Goal: Find contact information: Find contact information

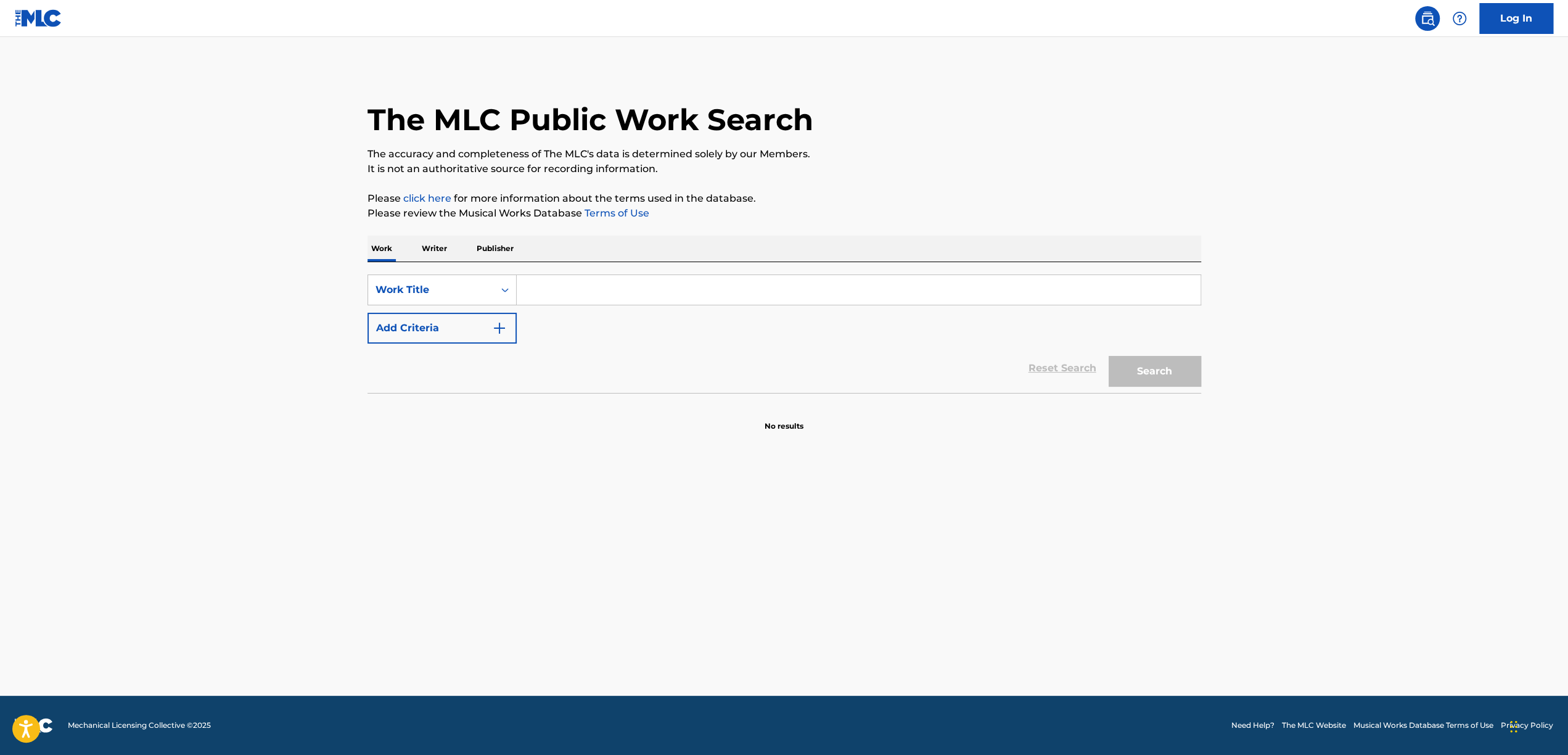
click at [496, 255] on p "Publisher" at bounding box center [495, 249] width 44 height 26
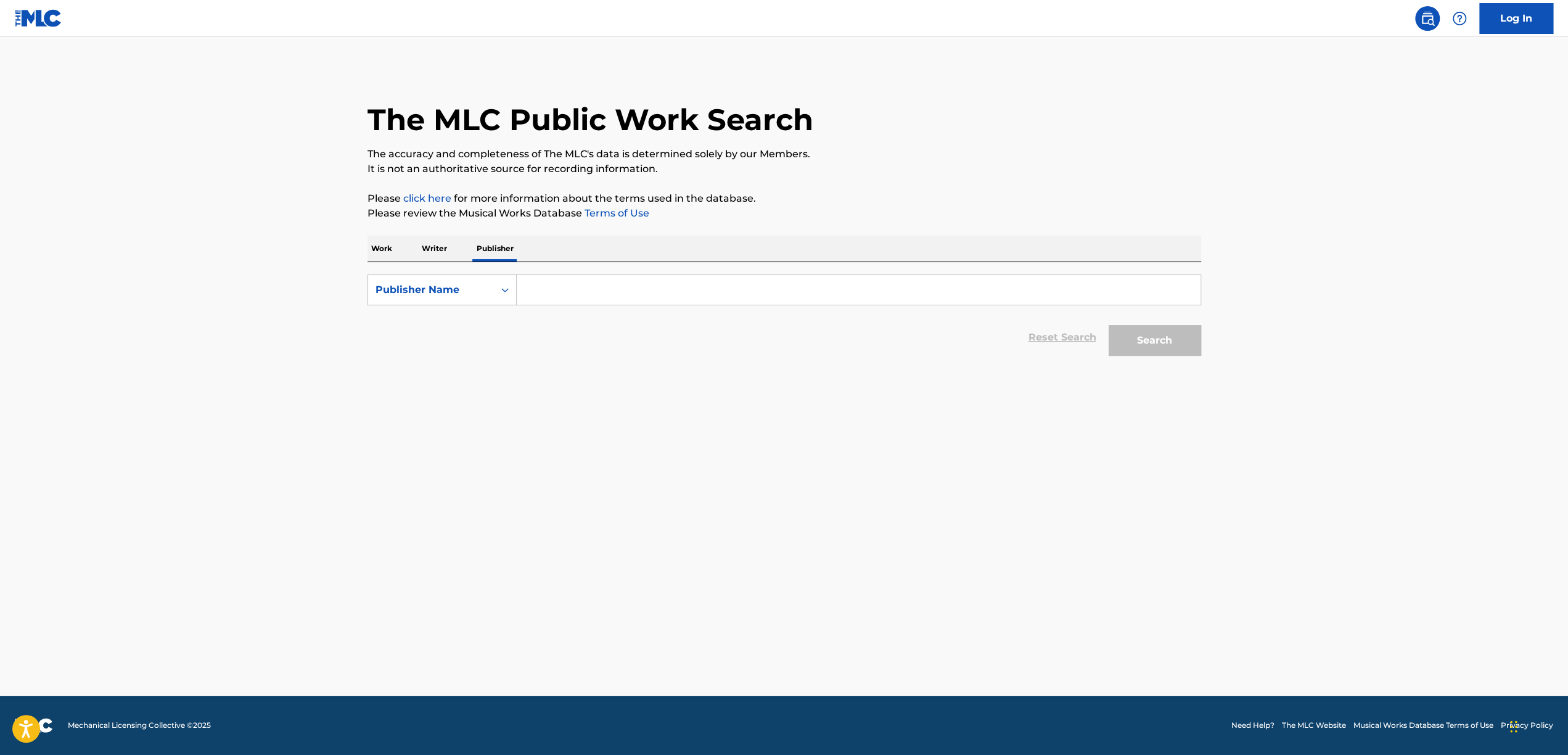
click at [426, 256] on p "Writer" at bounding box center [435, 249] width 33 height 26
drag, startPoint x: 410, startPoint y: 244, endPoint x: 399, endPoint y: 251, distance: 13.0
click at [406, 247] on div "Work Writer Publisher" at bounding box center [784, 249] width 833 height 26
click at [392, 254] on p "Work" at bounding box center [382, 249] width 29 height 26
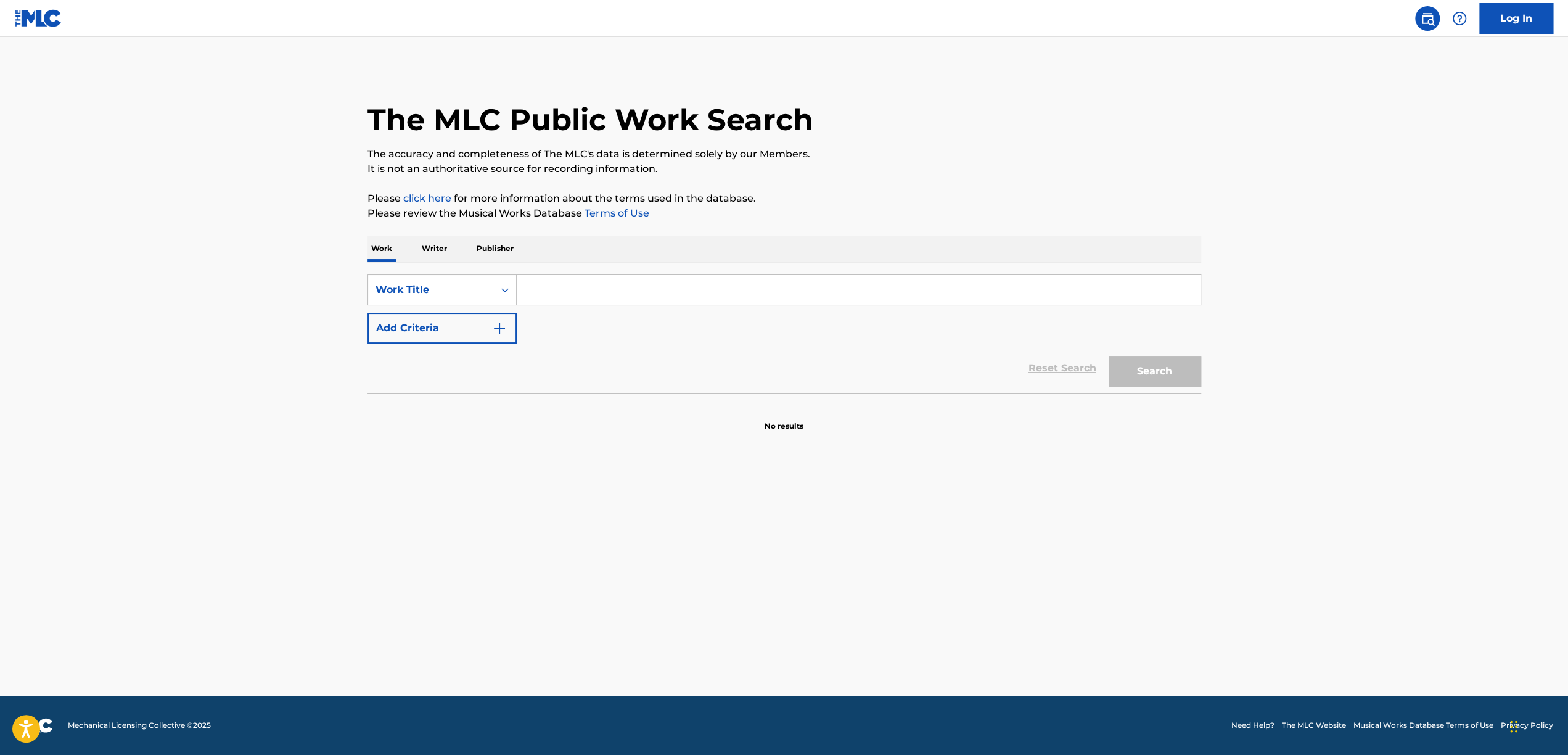
click at [497, 251] on p "Publisher" at bounding box center [495, 249] width 44 height 26
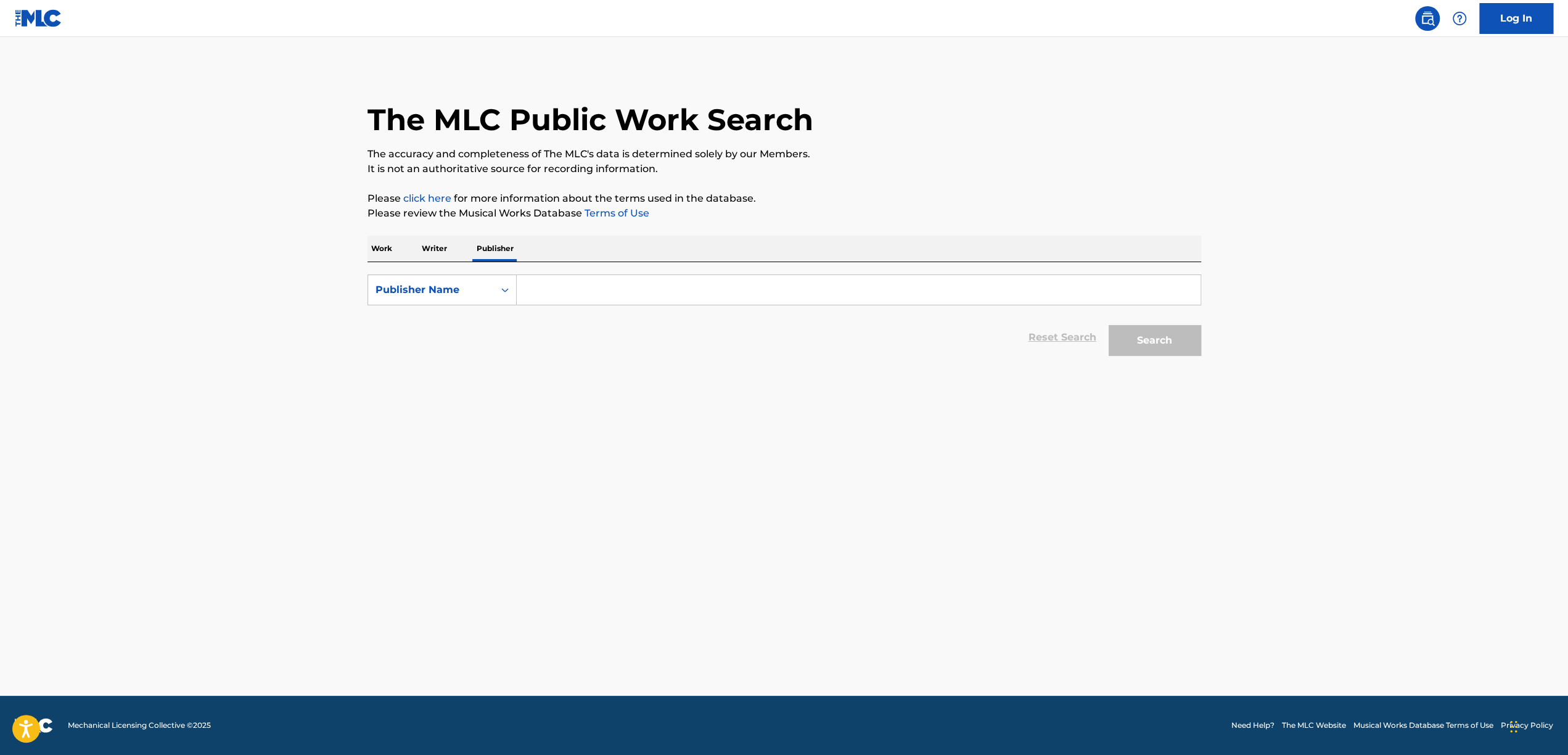
click at [604, 283] on input "Search Form" at bounding box center [858, 290] width 684 height 30
type input "koze publishing"
click at [1109, 325] on button "Search" at bounding box center [1155, 340] width 92 height 30
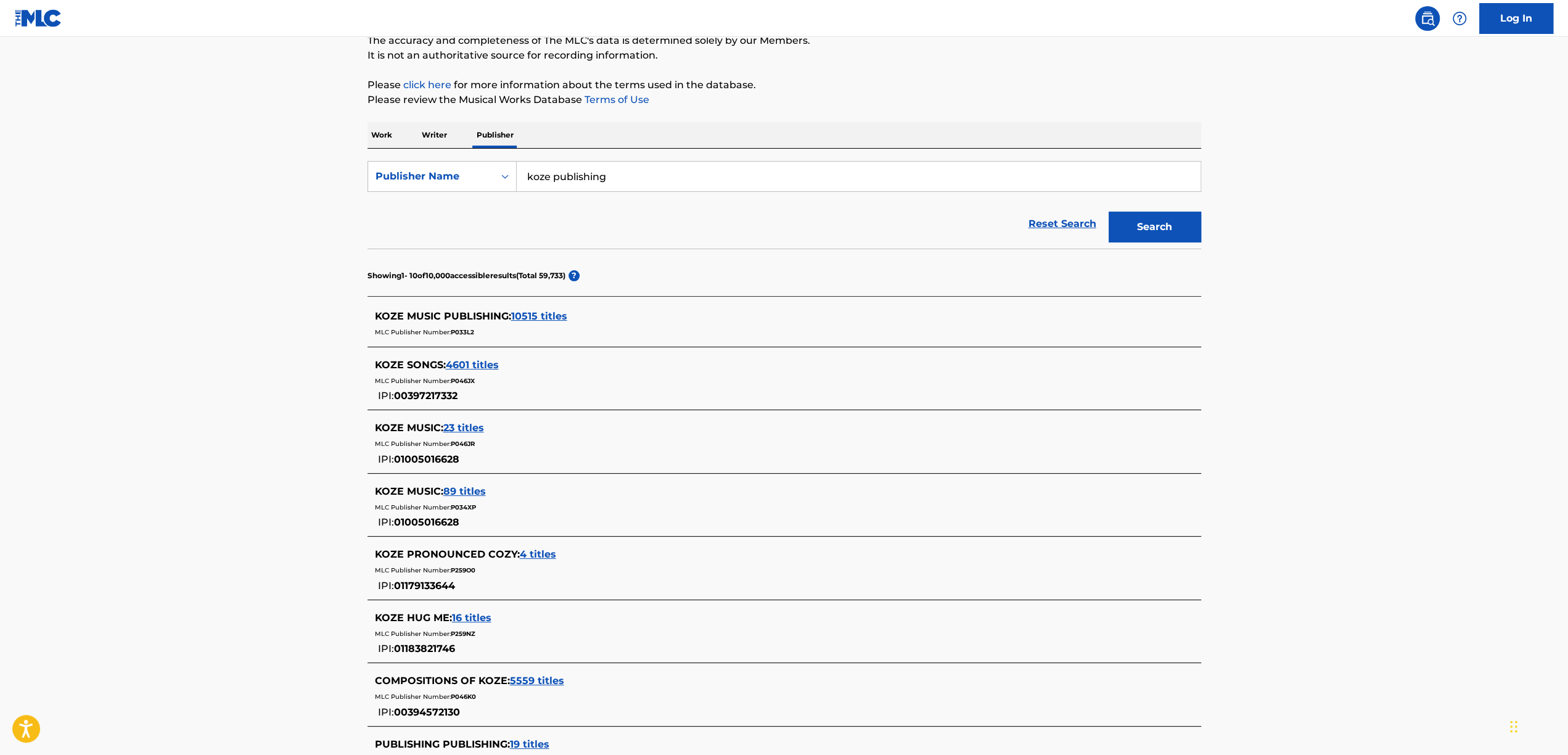
scroll to position [125, 0]
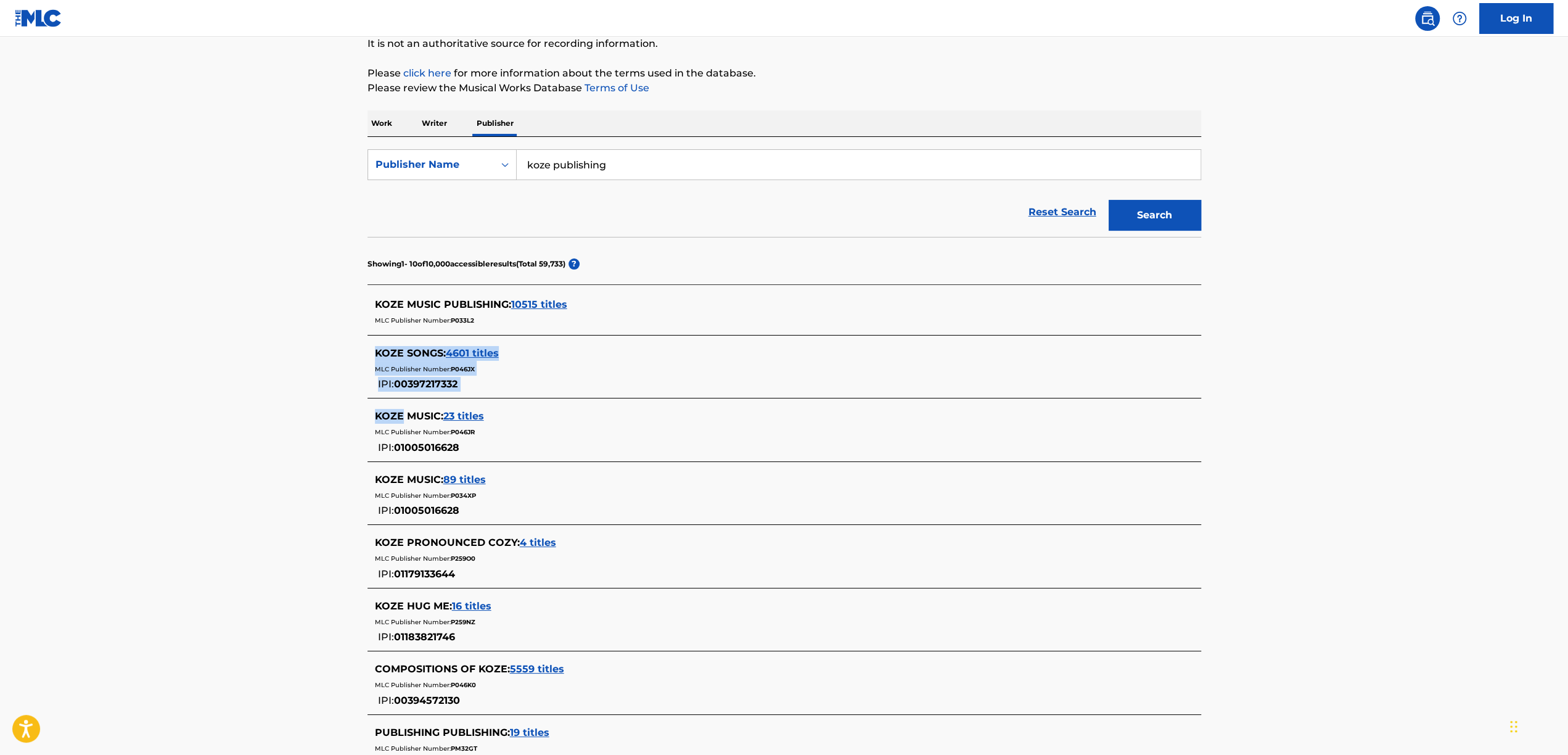
drag, startPoint x: 481, startPoint y: 321, endPoint x: 437, endPoint y: 418, distance: 106.5
click at [402, 413] on section "KOZE MUSIC PUBLISHING : 10515 titles MLC Publisher Number: P033L2 KOZE SONGS : …" at bounding box center [784, 579] width 833 height 590
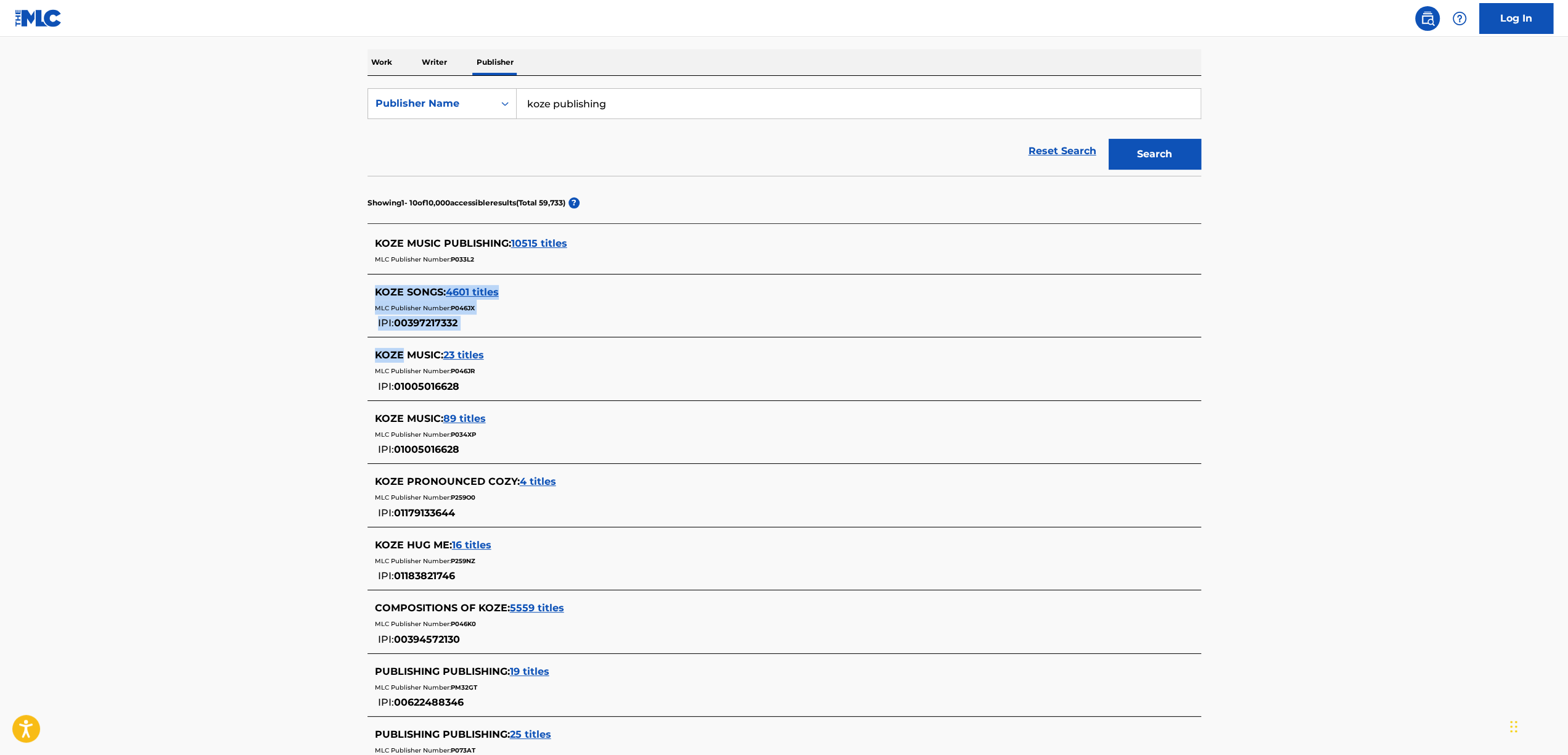
scroll to position [59, 0]
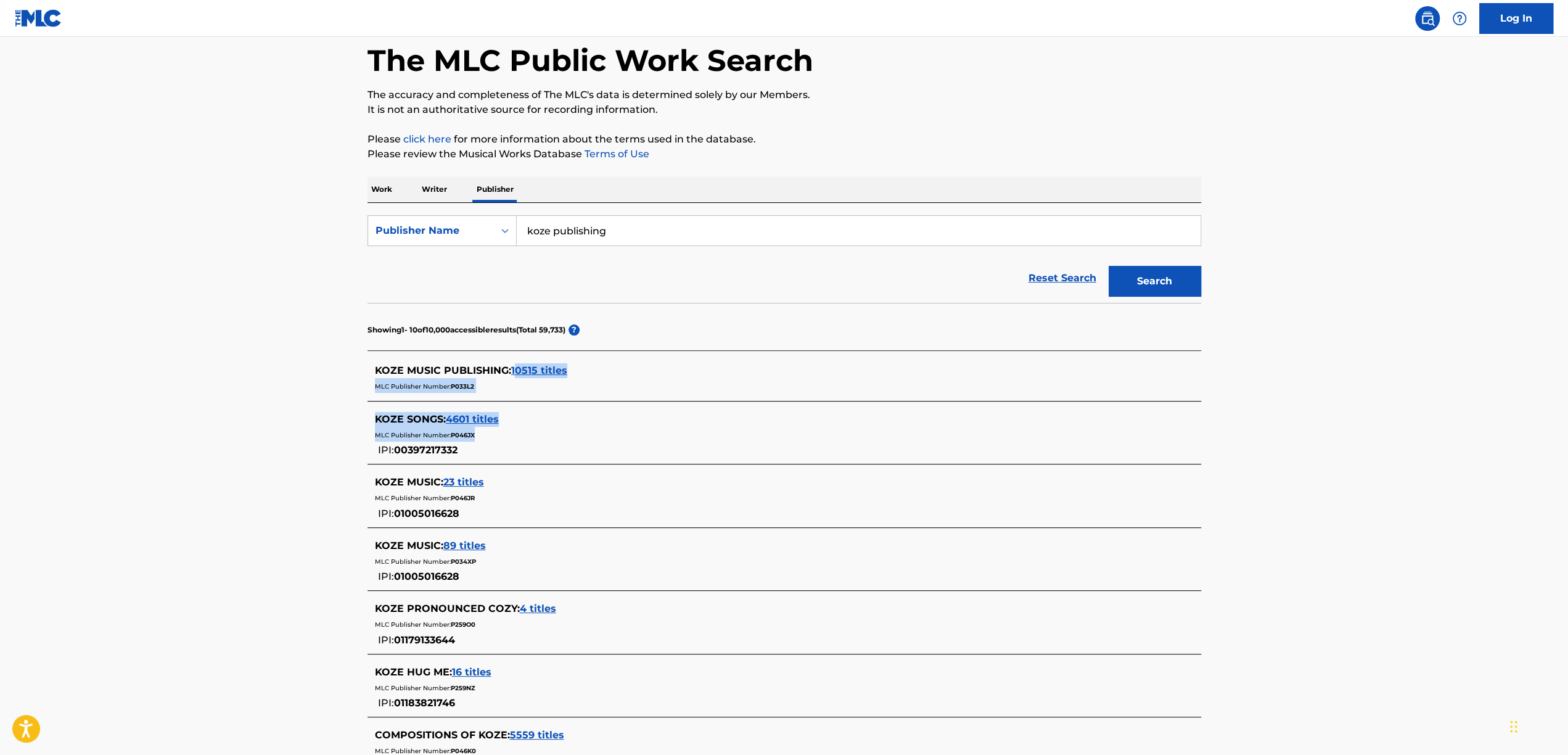
drag, startPoint x: 462, startPoint y: 454, endPoint x: 507, endPoint y: 377, distance: 89.2
click at [510, 377] on section "KOZE MUSIC PUBLISHING : 10515 titles MLC Publisher Number: P033L2 KOZE SONGS : …" at bounding box center [784, 645] width 833 height 590
click at [509, 375] on span "KOZE MUSIC PUBLISHING :" at bounding box center [443, 370] width 137 height 11
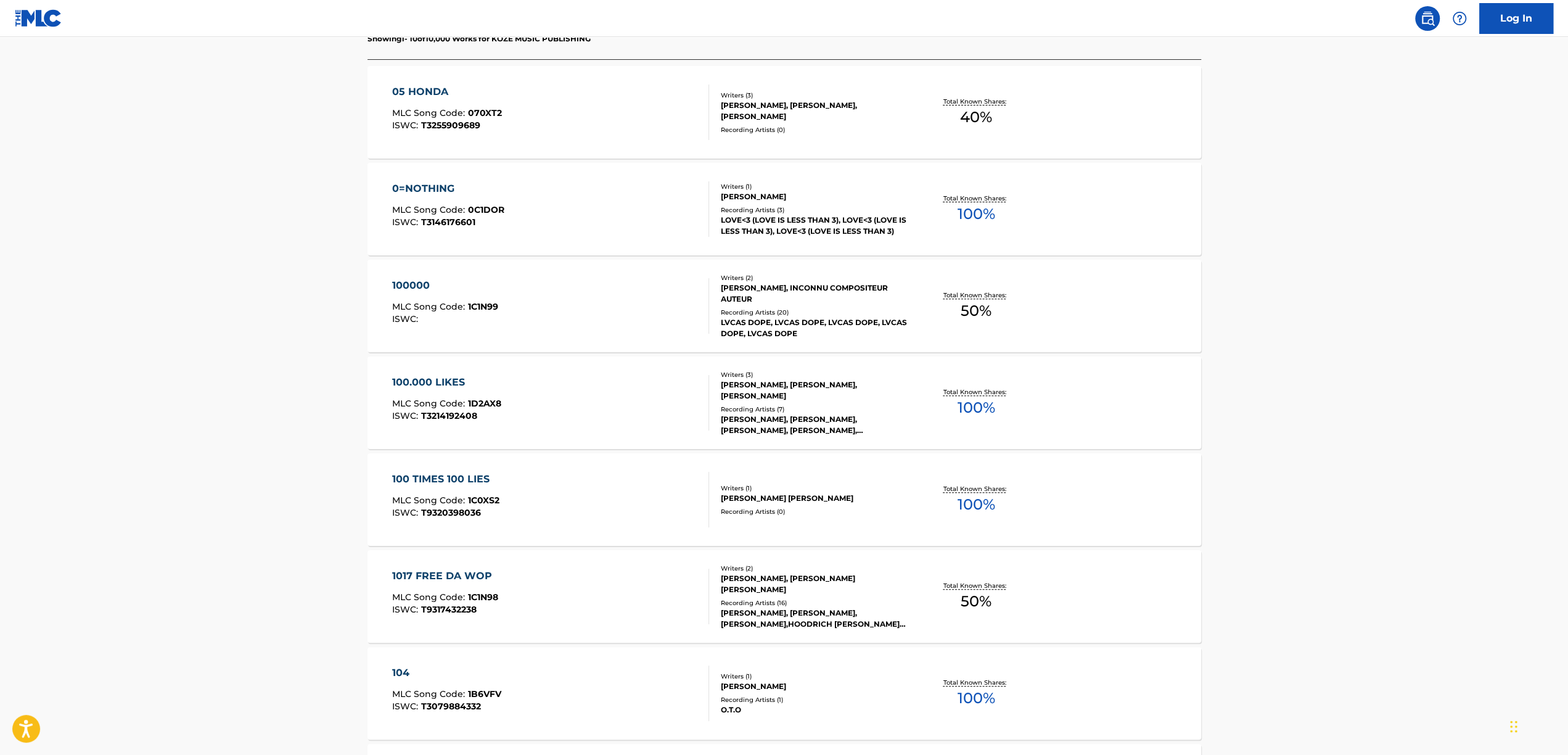
scroll to position [104, 0]
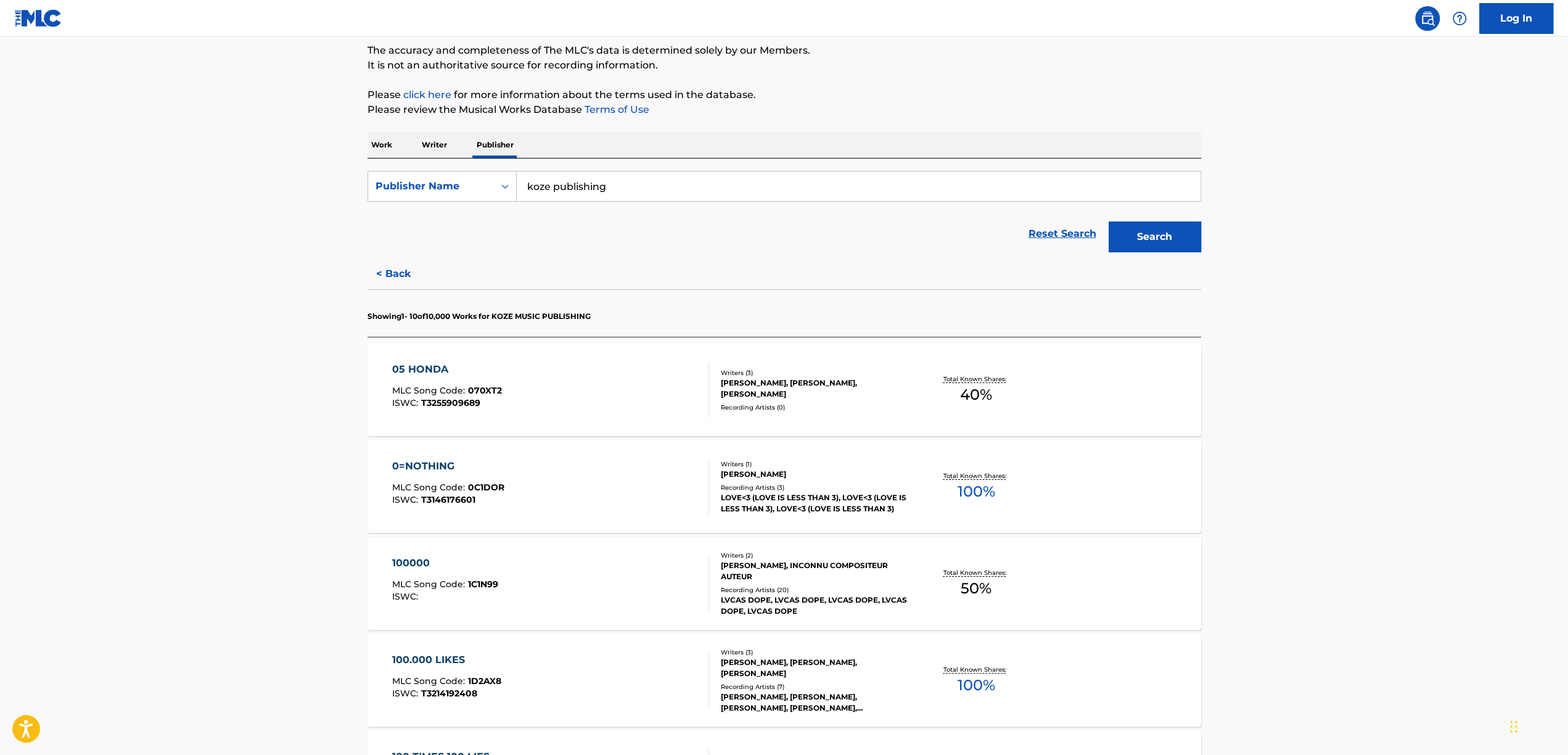
click at [577, 393] on div "05 HONDA MLC Song Code : 070XT2 ISWC : T3255909689" at bounding box center [550, 390] width 317 height 56
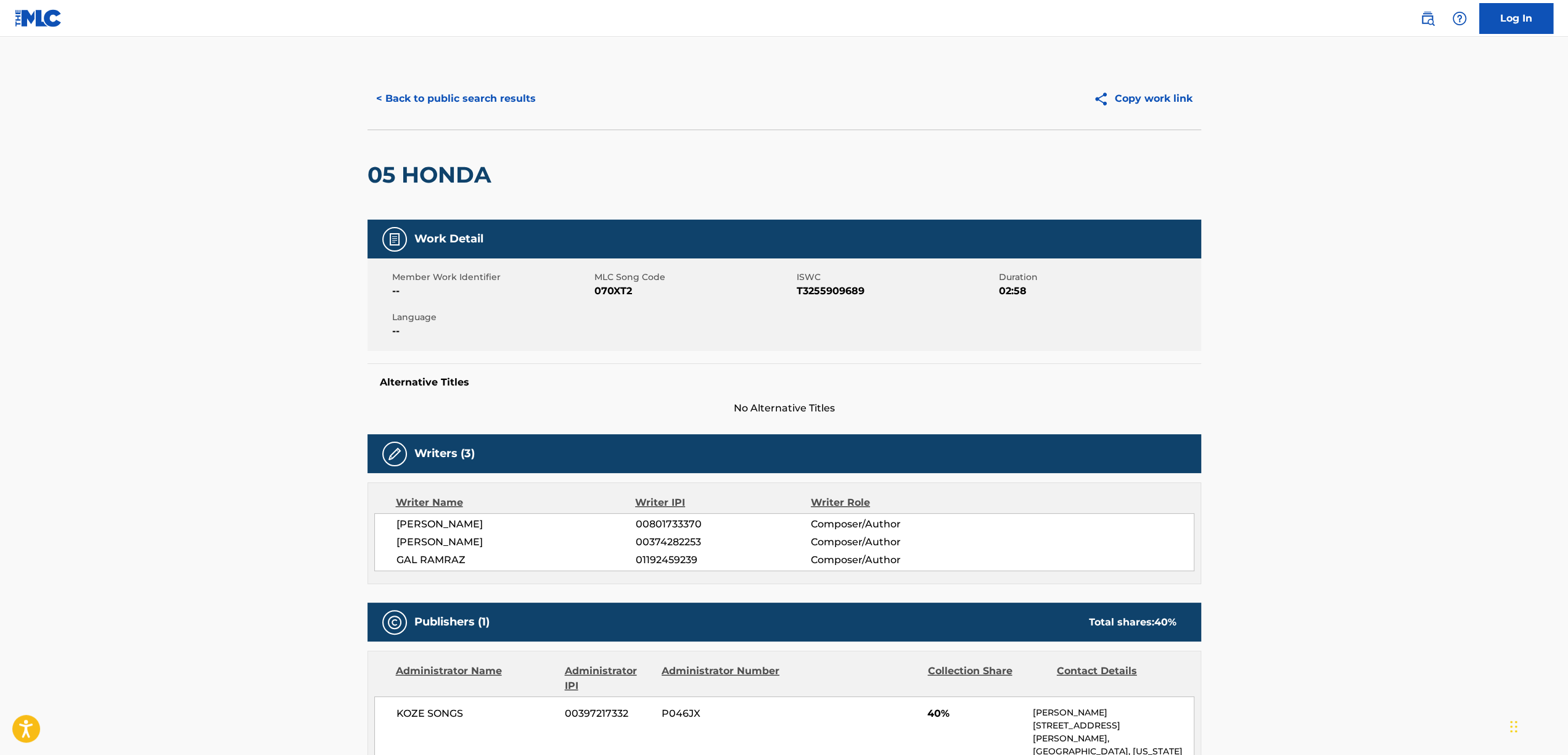
scroll to position [280, 0]
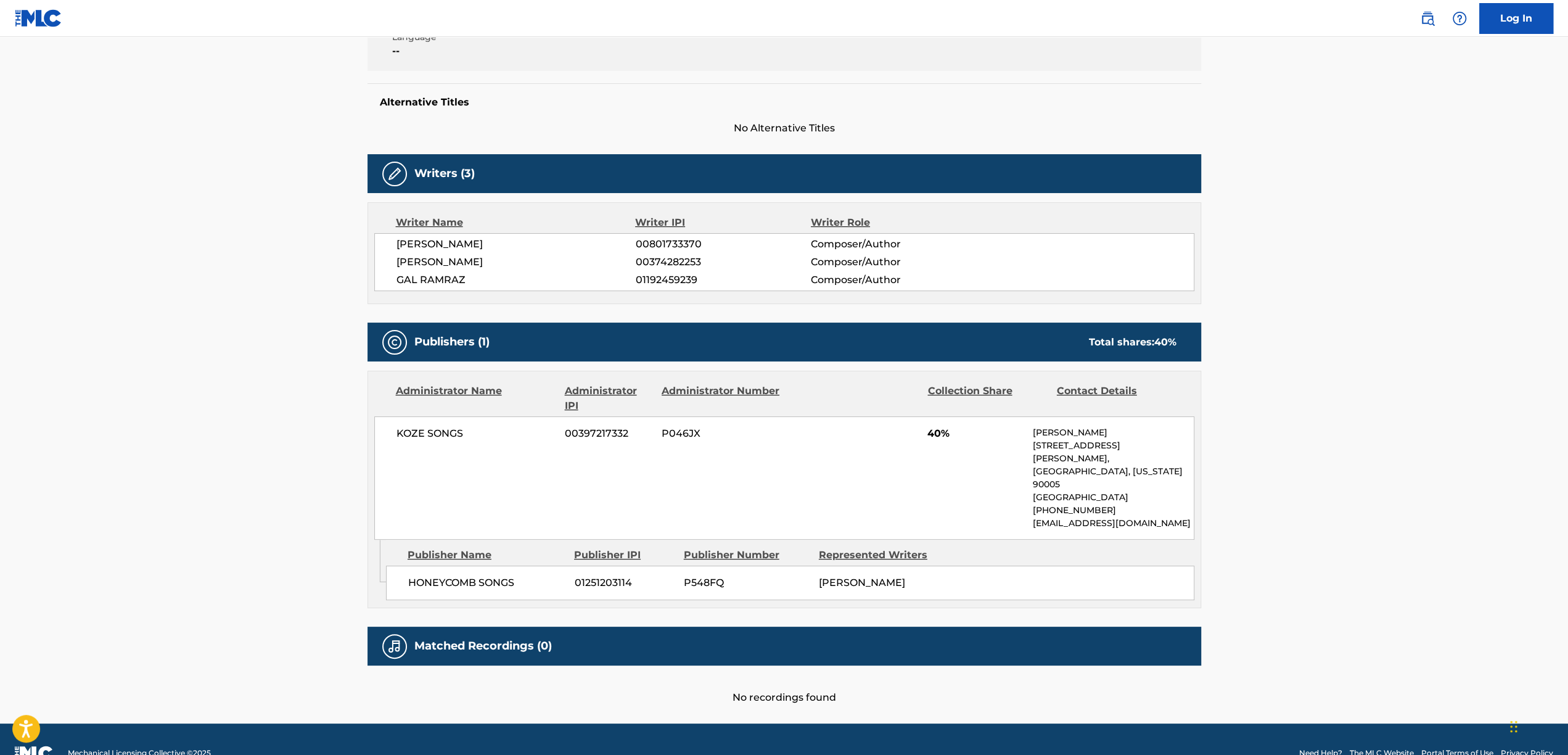
click at [1091, 517] on p "[EMAIL_ADDRESS][DOMAIN_NAME]" at bounding box center [1112, 523] width 161 height 13
click at [1106, 517] on p "[EMAIL_ADDRESS][DOMAIN_NAME]" at bounding box center [1112, 523] width 161 height 13
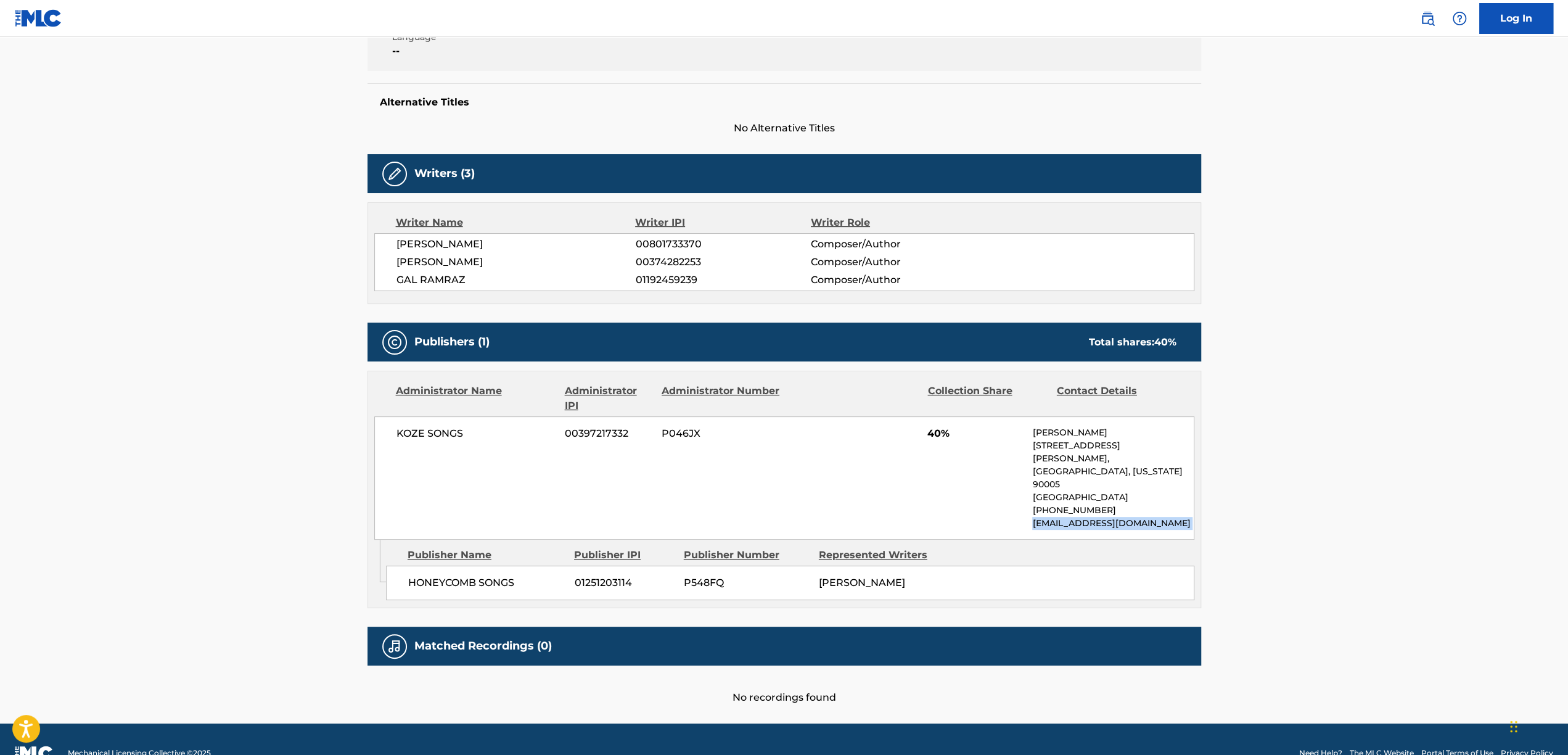
drag, startPoint x: 1106, startPoint y: 493, endPoint x: 1054, endPoint y: 499, distance: 52.3
click at [1054, 517] on p "[EMAIL_ADDRESS][DOMAIN_NAME]" at bounding box center [1112, 523] width 161 height 13
click at [1026, 497] on div "KOZE SONGS 00397217332 P046JX 40% [PERSON_NAME] [STREET_ADDRESS][PERSON_NAME][U…" at bounding box center [784, 478] width 820 height 124
drag, startPoint x: 1026, startPoint y: 497, endPoint x: 1164, endPoint y: 499, distance: 138.0
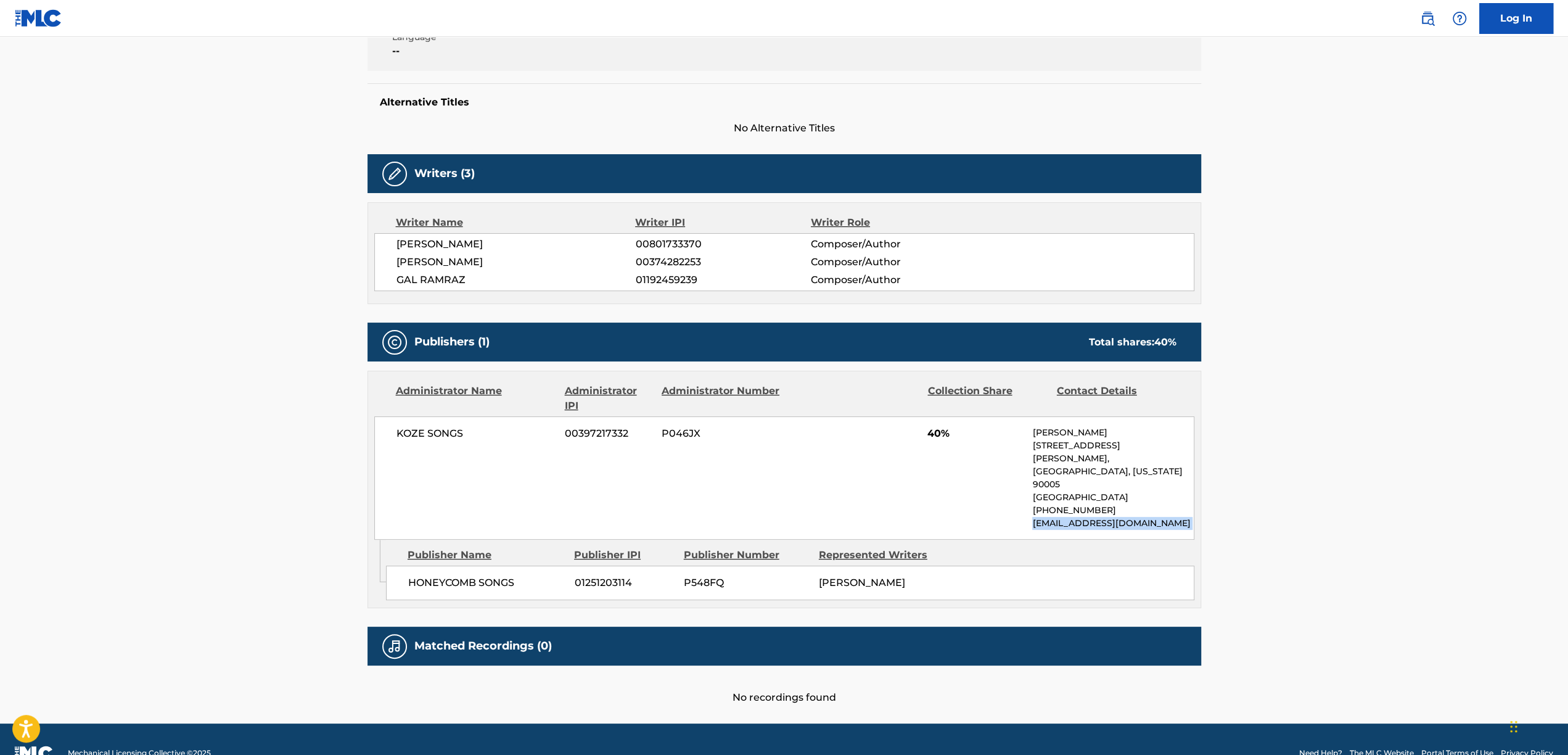
click at [1164, 499] on div "KOZE SONGS 00397217332 P046JX 40% [PERSON_NAME] [STREET_ADDRESS][PERSON_NAME][U…" at bounding box center [784, 478] width 820 height 124
click at [1164, 517] on p "[EMAIL_ADDRESS][DOMAIN_NAME]" at bounding box center [1112, 523] width 161 height 13
click at [1104, 517] on p "[EMAIL_ADDRESS][DOMAIN_NAME]" at bounding box center [1112, 523] width 161 height 13
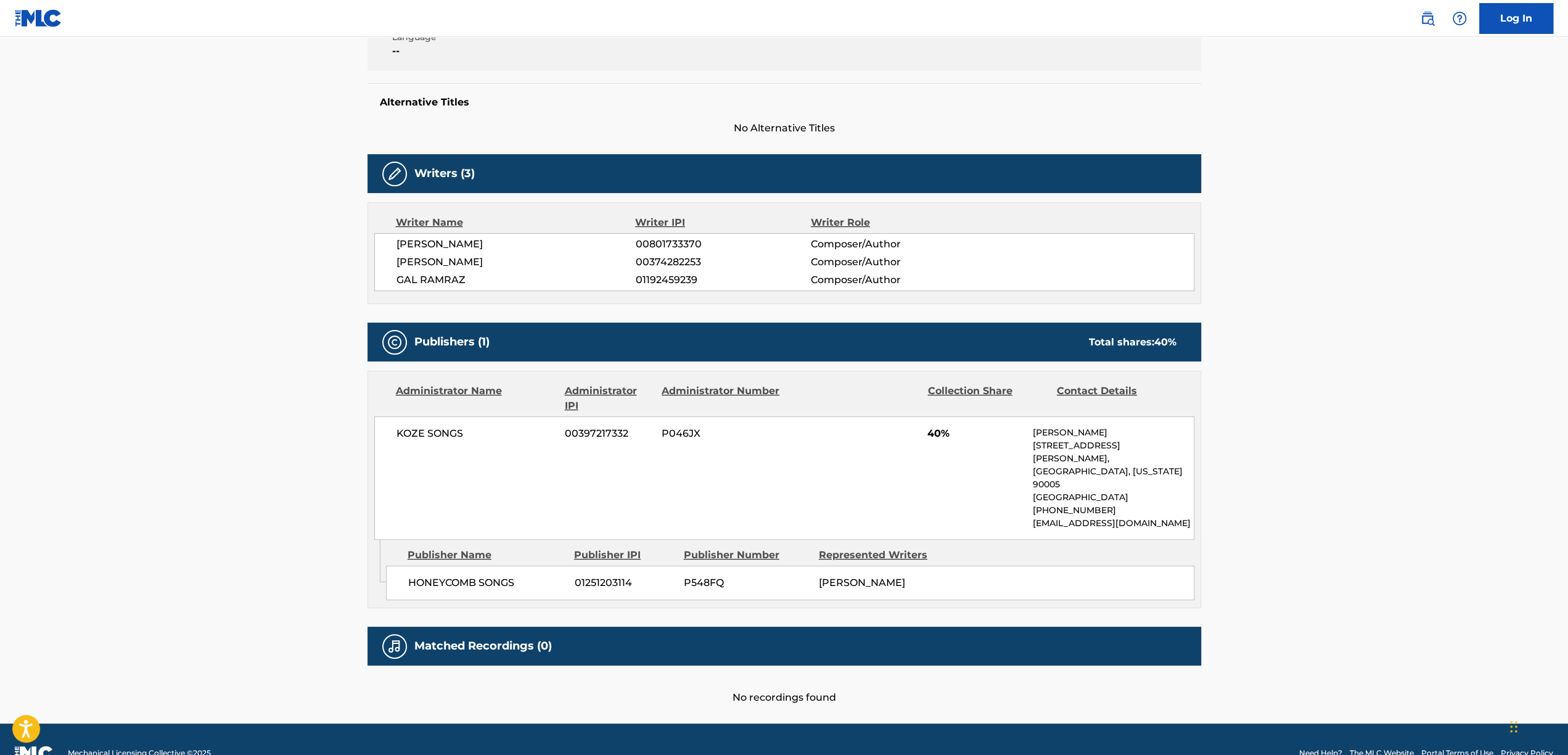
click at [1065, 418] on div "KOZE SONGS 00397217332 P046JX 40% [PERSON_NAME] [STREET_ADDRESS][PERSON_NAME][U…" at bounding box center [784, 478] width 820 height 124
click at [1061, 431] on p "[PERSON_NAME]" at bounding box center [1112, 432] width 161 height 13
drag, startPoint x: 1061, startPoint y: 431, endPoint x: 1144, endPoint y: 478, distance: 95.4
click at [1147, 480] on div "[PERSON_NAME] [STREET_ADDRESS][PERSON_NAME][US_STATE] [PHONE_NUMBER] [EMAIL_ADD…" at bounding box center [1112, 478] width 161 height 104
click at [1144, 504] on p "[PHONE_NUMBER]" at bounding box center [1112, 510] width 161 height 13
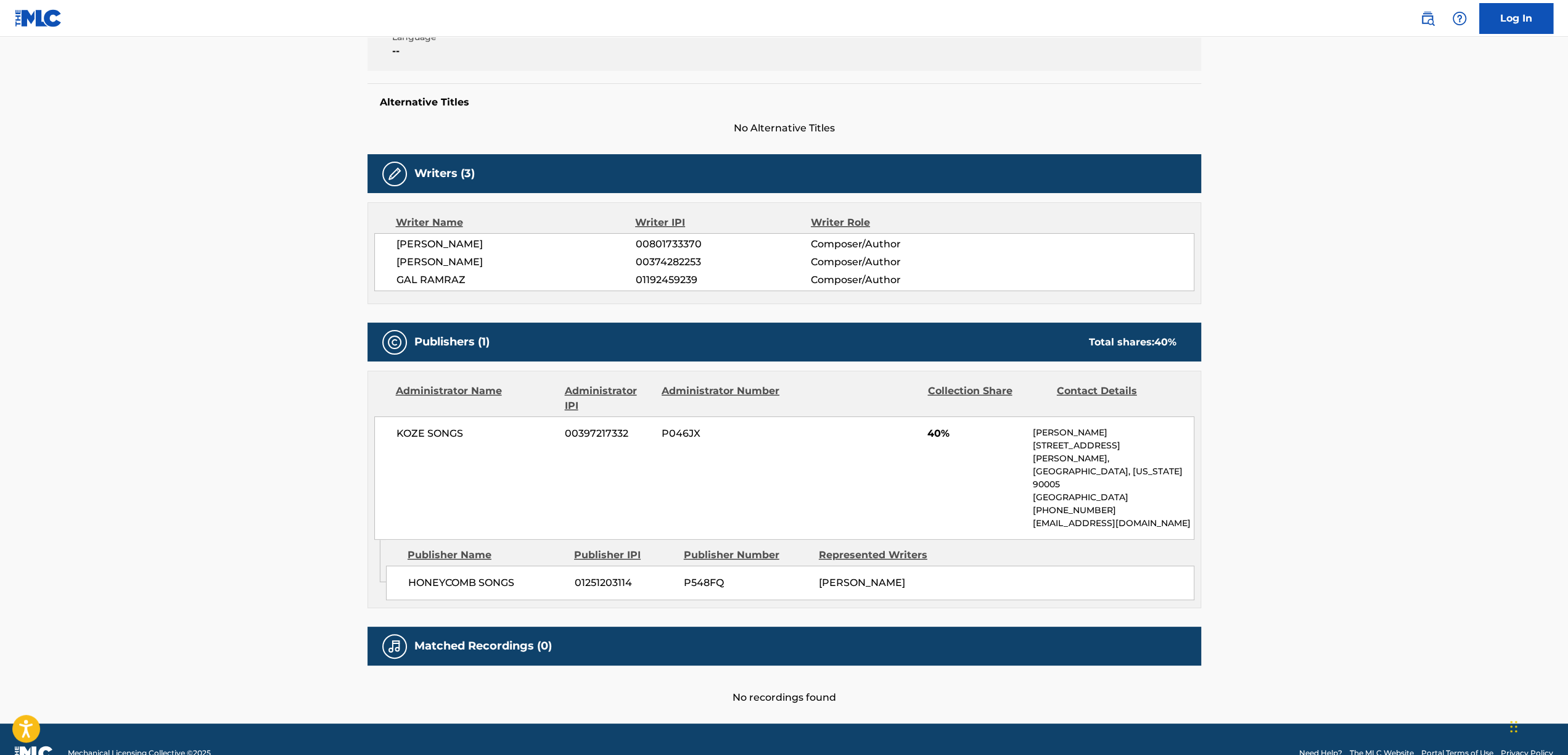
click at [1144, 504] on p "[PHONE_NUMBER]" at bounding box center [1112, 510] width 161 height 13
drag, startPoint x: 1144, startPoint y: 479, endPoint x: 1137, endPoint y: 446, distance: 33.7
click at [1135, 451] on div "[PERSON_NAME] [STREET_ADDRESS][PERSON_NAME][US_STATE] [PHONE_NUMBER] [EMAIL_ADD…" at bounding box center [1112, 478] width 161 height 104
click at [1137, 446] on p "[STREET_ADDRESS][PERSON_NAME]," at bounding box center [1112, 452] width 161 height 26
click at [1137, 445] on p "[STREET_ADDRESS][PERSON_NAME]," at bounding box center [1112, 452] width 161 height 26
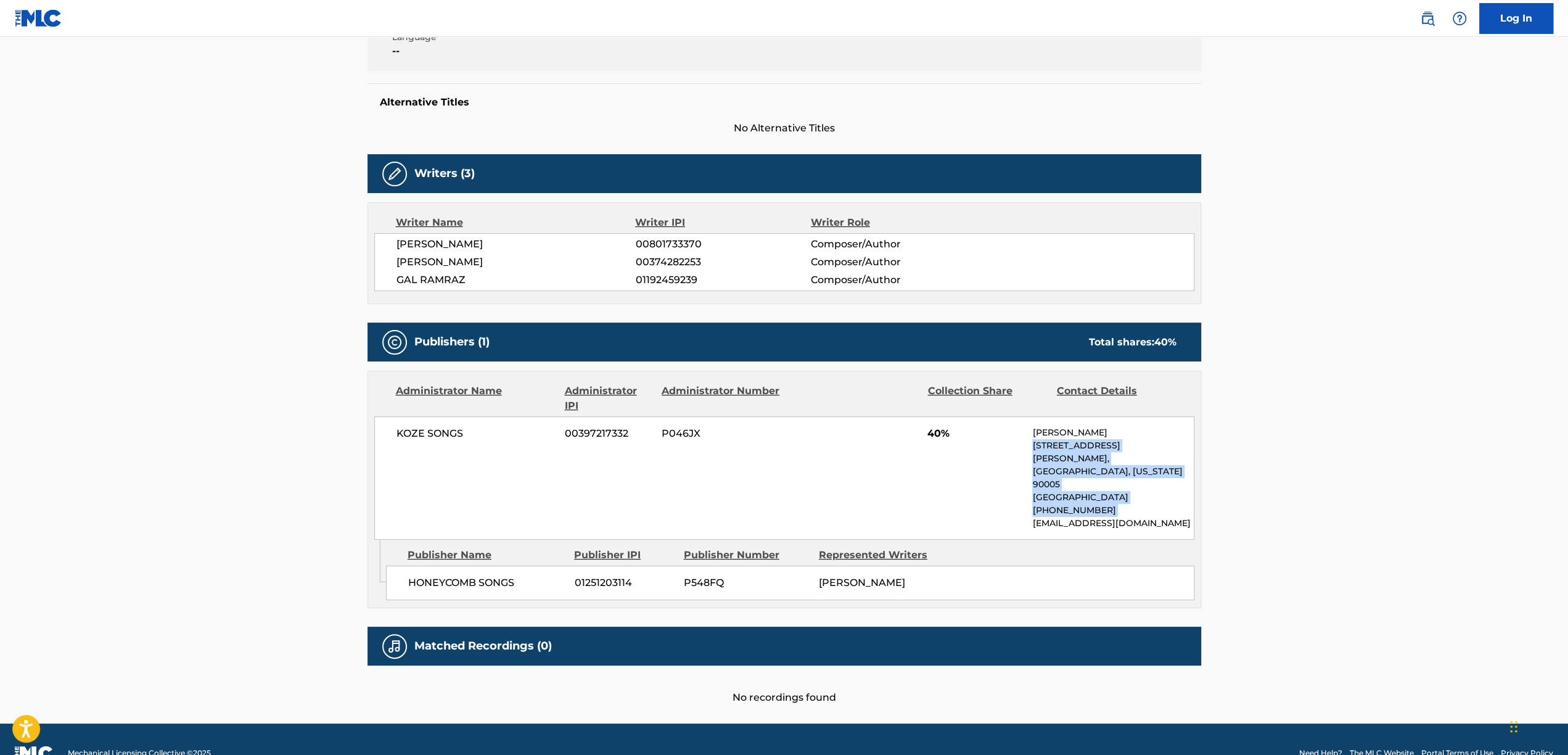
drag, startPoint x: 1137, startPoint y: 445, endPoint x: 1130, endPoint y: 482, distance: 37.7
click at [1130, 482] on div "[PERSON_NAME] [STREET_ADDRESS][PERSON_NAME][US_STATE] [PHONE_NUMBER] [EMAIL_ADD…" at bounding box center [1112, 478] width 161 height 104
click at [1130, 504] on p "[PHONE_NUMBER]" at bounding box center [1112, 510] width 161 height 13
drag, startPoint x: 1130, startPoint y: 482, endPoint x: 1086, endPoint y: 445, distance: 57.5
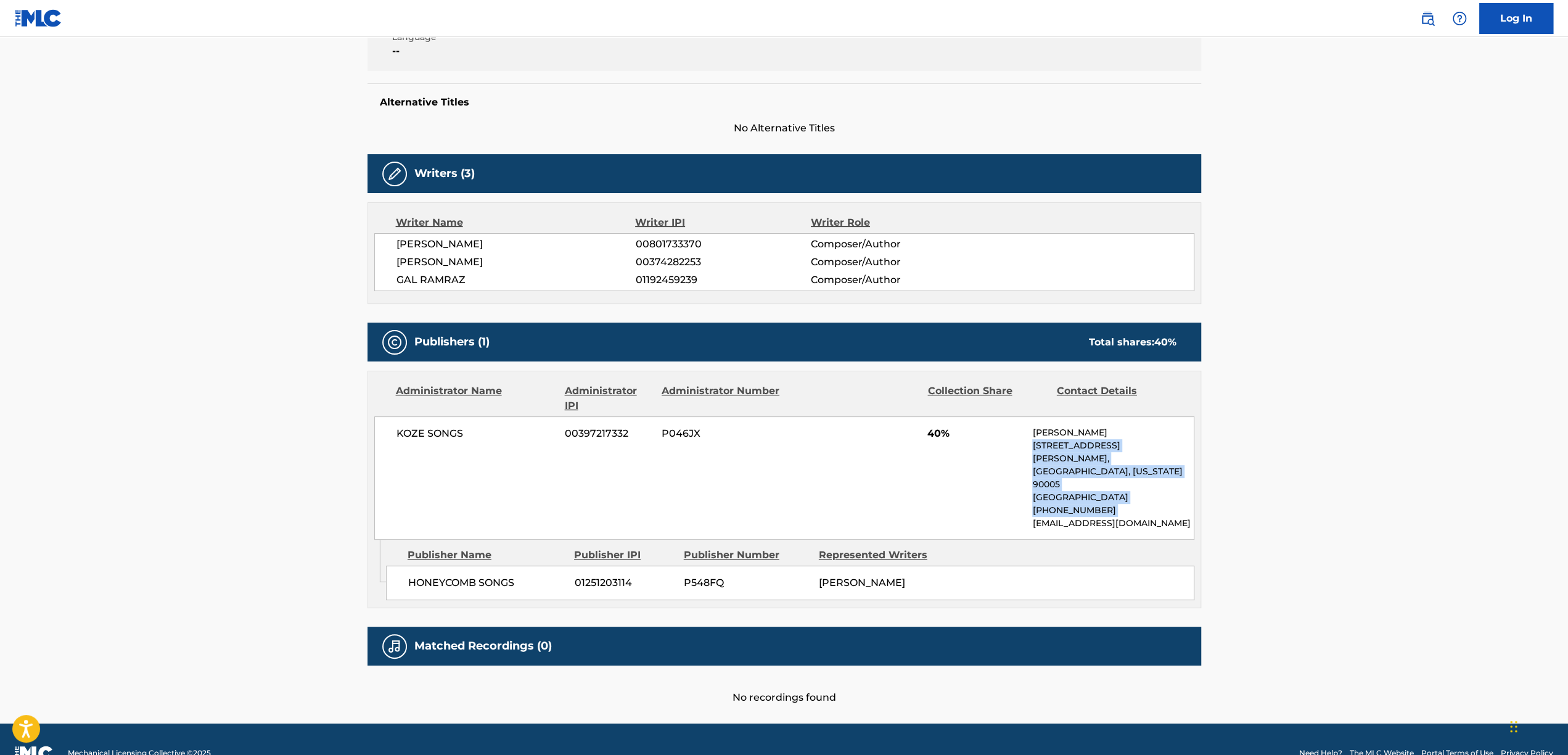
click at [1107, 439] on div "[PERSON_NAME] [STREET_ADDRESS][PERSON_NAME][US_STATE] [PHONE_NUMBER] [EMAIL_ADD…" at bounding box center [1112, 478] width 161 height 104
click at [1064, 442] on p "[STREET_ADDRESS][PERSON_NAME]," at bounding box center [1112, 452] width 161 height 26
drag, startPoint x: 1064, startPoint y: 442, endPoint x: 1154, endPoint y: 464, distance: 92.6
click at [1154, 464] on div "[PERSON_NAME] [STREET_ADDRESS][PERSON_NAME][US_STATE] [PHONE_NUMBER] [EMAIL_ADD…" at bounding box center [1112, 478] width 161 height 104
click at [1154, 491] on p "[GEOGRAPHIC_DATA]" at bounding box center [1112, 497] width 161 height 13
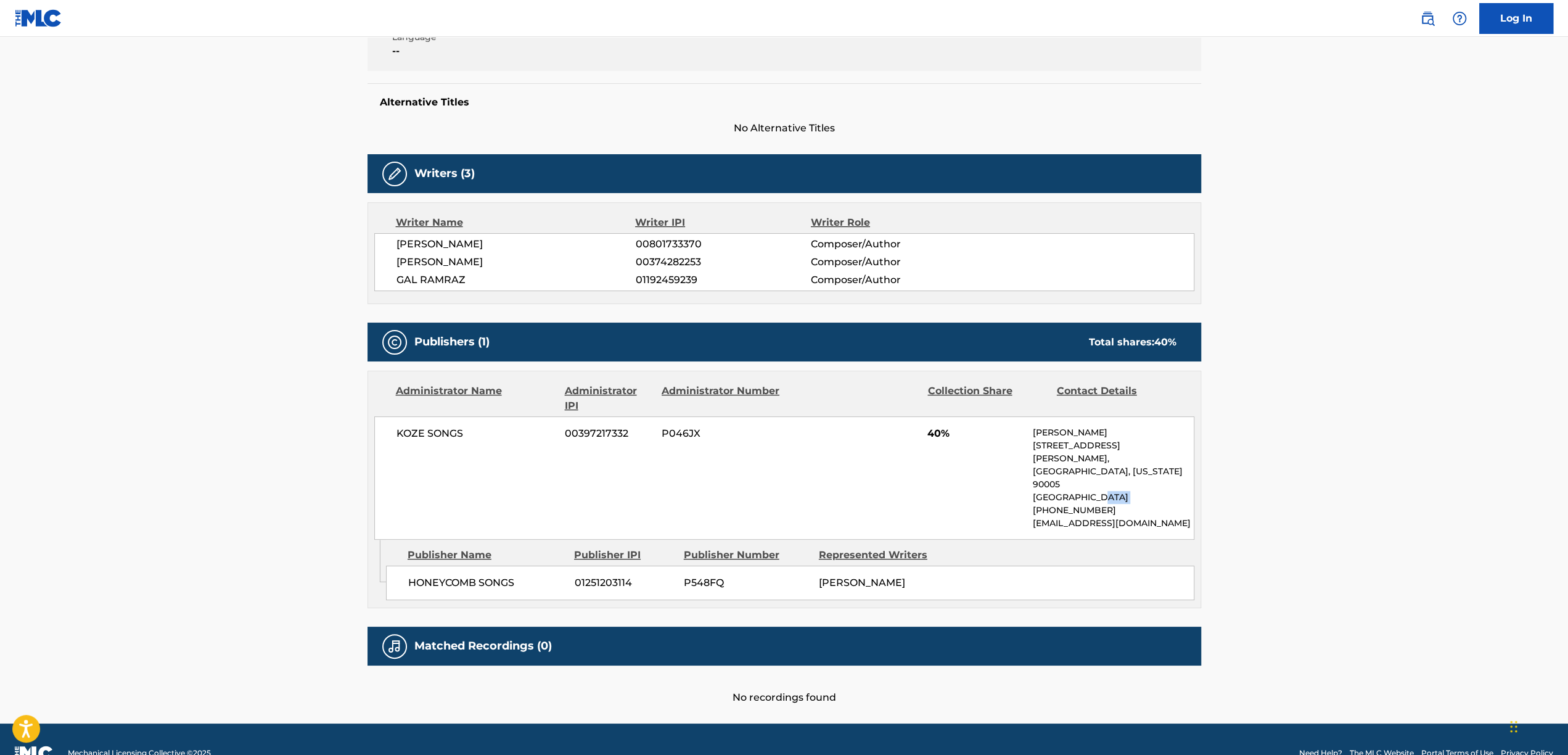
click at [1154, 491] on p "[GEOGRAPHIC_DATA]" at bounding box center [1112, 497] width 161 height 13
drag, startPoint x: 1154, startPoint y: 464, endPoint x: 1134, endPoint y: 440, distance: 31.2
click at [1134, 440] on div "[PERSON_NAME] [STREET_ADDRESS][PERSON_NAME][US_STATE] [PHONE_NUMBER] [EMAIL_ADD…" at bounding box center [1112, 478] width 161 height 104
click at [1134, 433] on p "[PERSON_NAME]" at bounding box center [1112, 432] width 161 height 13
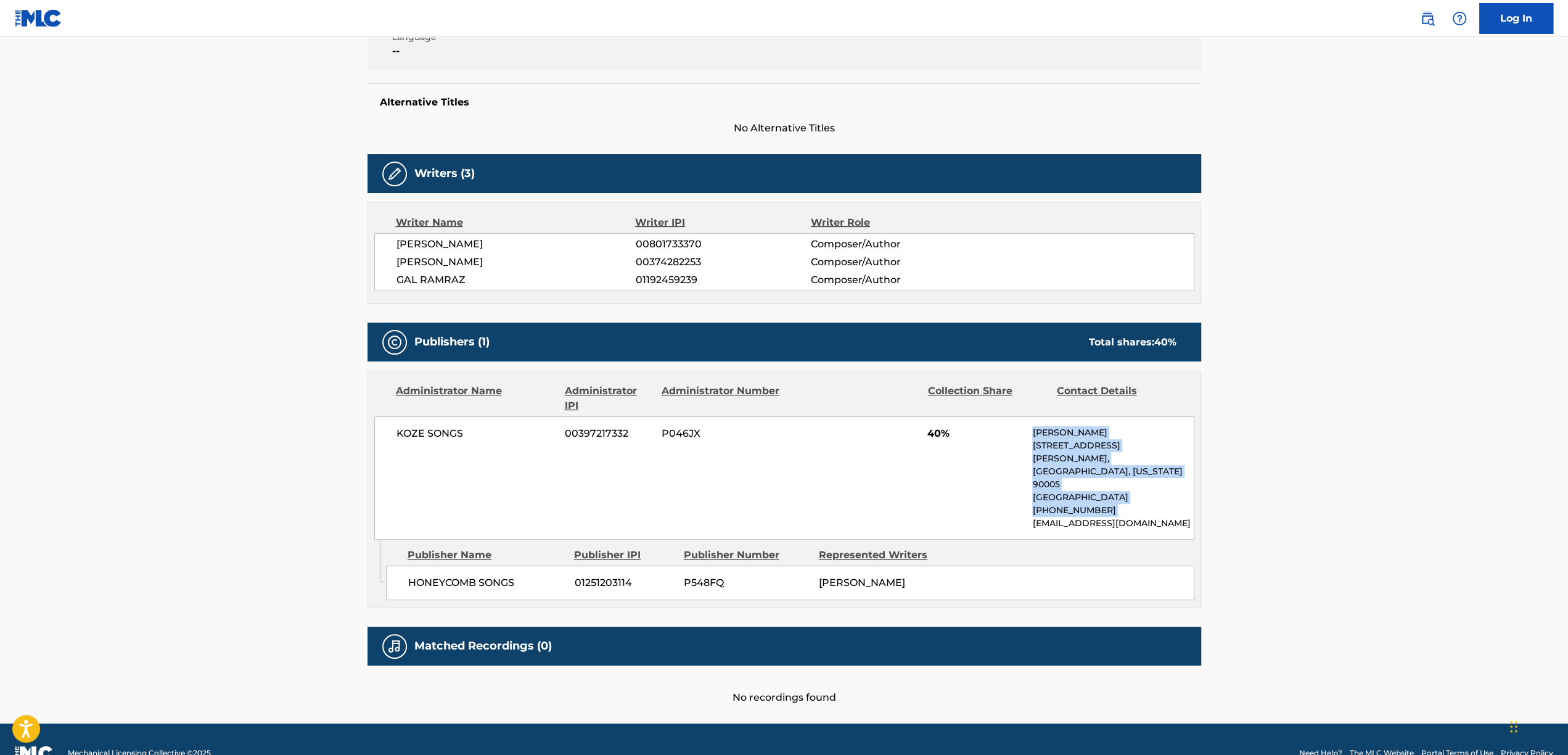
drag, startPoint x: 1134, startPoint y: 433, endPoint x: 1139, endPoint y: 483, distance: 50.2
click at [1139, 483] on div "[PERSON_NAME] [STREET_ADDRESS][PERSON_NAME][US_STATE] [PHONE_NUMBER] [EMAIL_ADD…" at bounding box center [1112, 478] width 161 height 104
click at [1139, 504] on p "[PHONE_NUMBER]" at bounding box center [1112, 510] width 161 height 13
drag, startPoint x: 1129, startPoint y: 442, endPoint x: 1124, endPoint y: 420, distance: 22.6
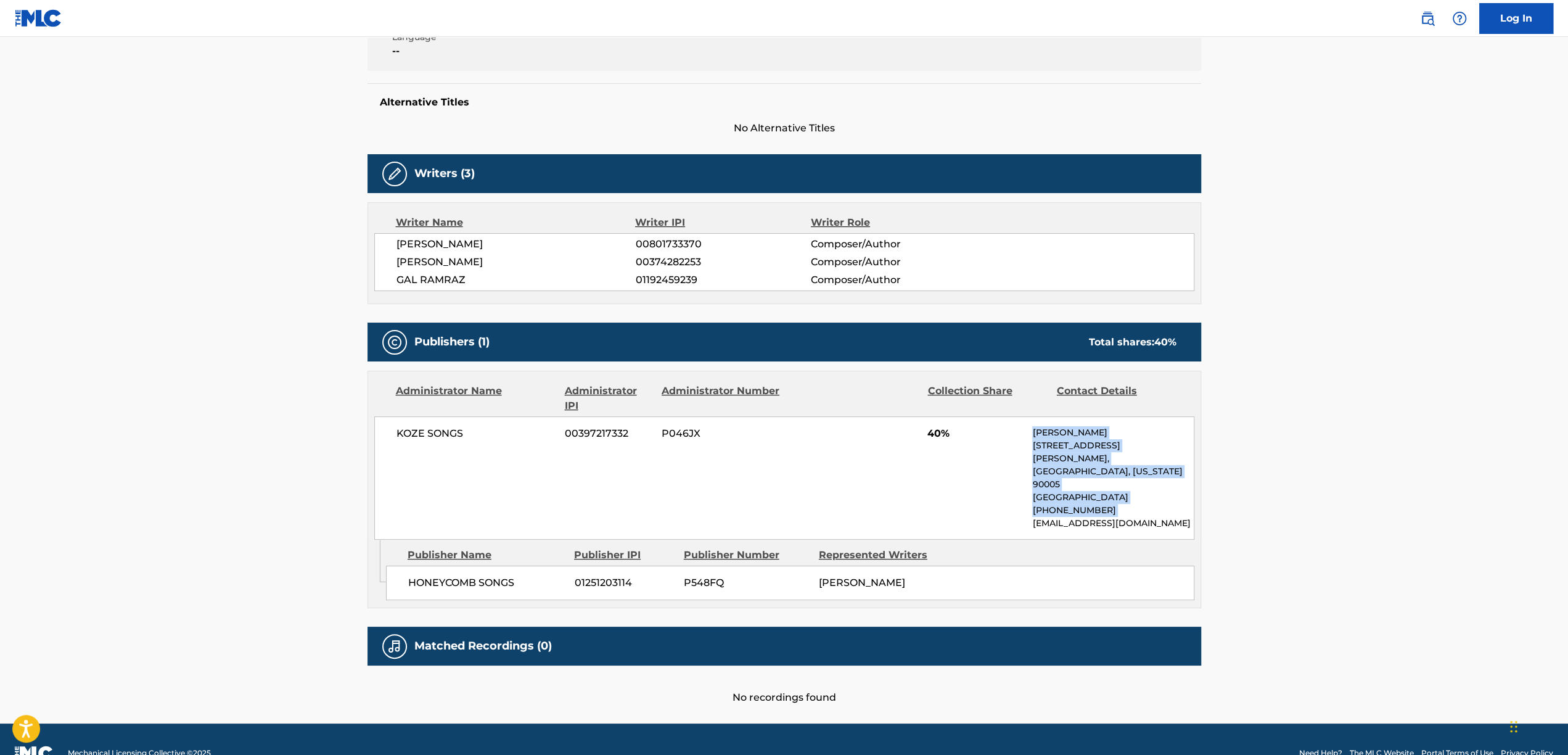
click at [1124, 420] on div "KOZE SONGS 00397217332 P046JX 40% [PERSON_NAME] [STREET_ADDRESS][PERSON_NAME][U…" at bounding box center [784, 478] width 820 height 124
drag, startPoint x: 1124, startPoint y: 420, endPoint x: 1134, endPoint y: 484, distance: 64.8
click at [1134, 484] on div "KOZE SONGS 00397217332 P046JX 40% [PERSON_NAME] [STREET_ADDRESS][PERSON_NAME][U…" at bounding box center [784, 478] width 820 height 124
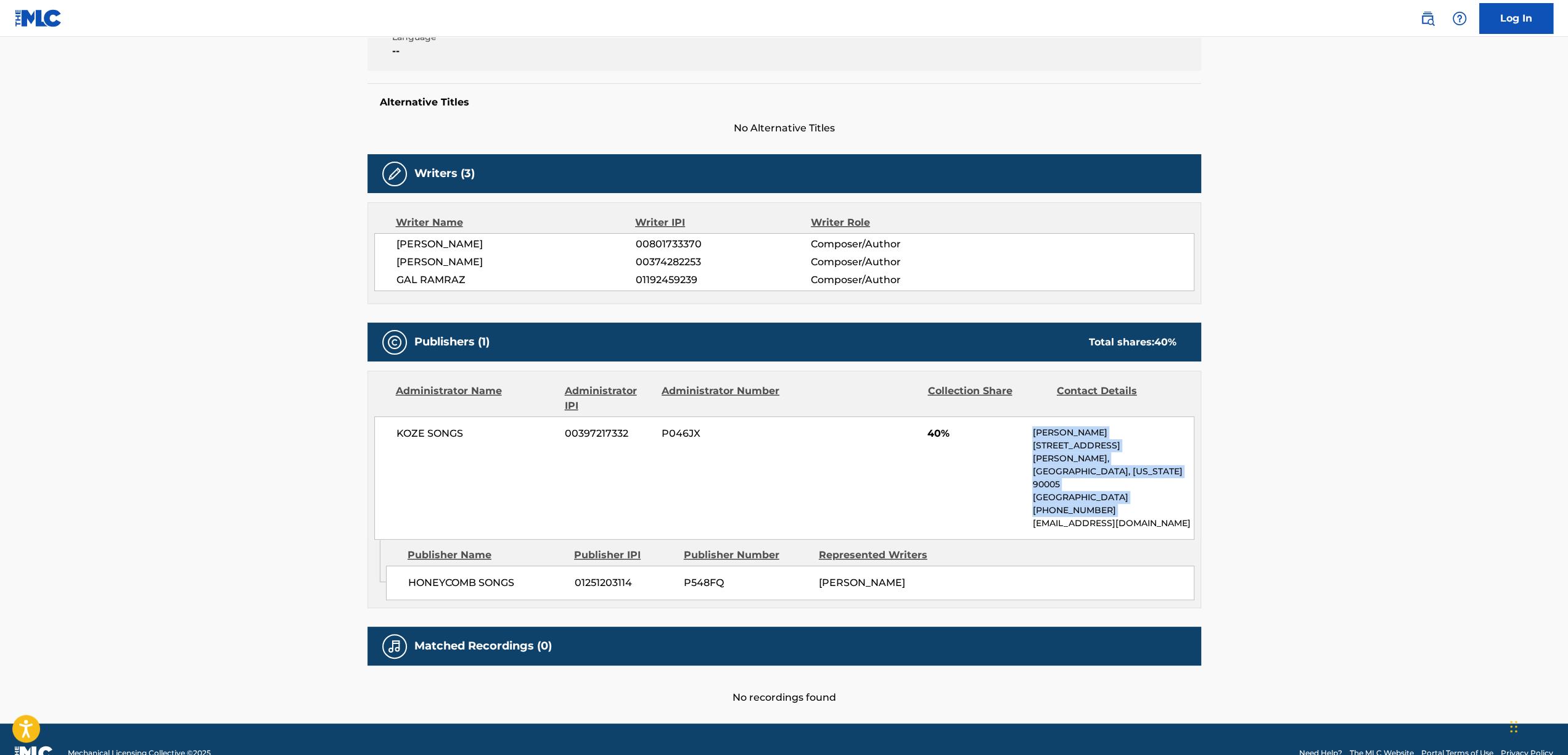
click at [1042, 431] on p "[PERSON_NAME]" at bounding box center [1112, 432] width 161 height 13
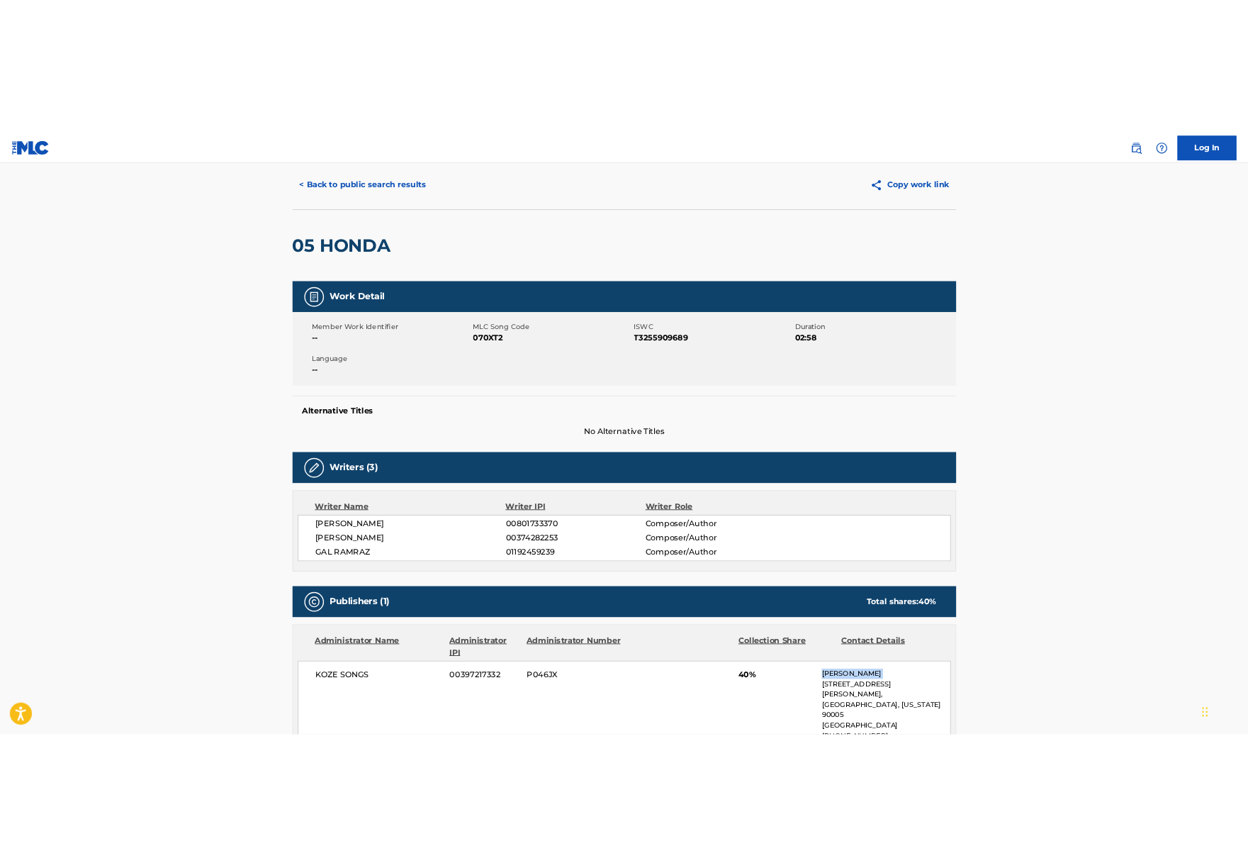
scroll to position [0, 0]
